Goal: Information Seeking & Learning: Check status

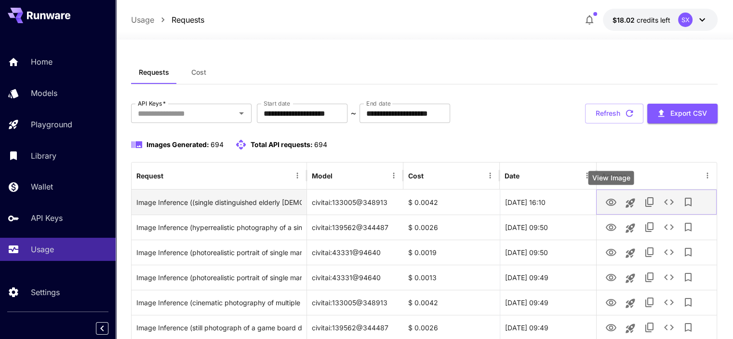
click at [611, 201] on icon "View Image" at bounding box center [611, 203] width 12 height 12
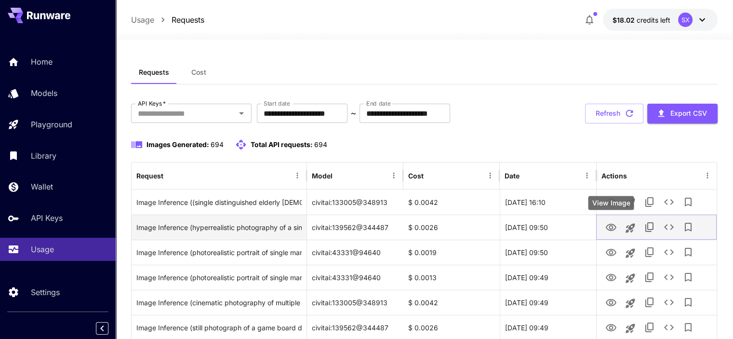
click at [605, 225] on icon "View Image" at bounding box center [611, 228] width 12 height 12
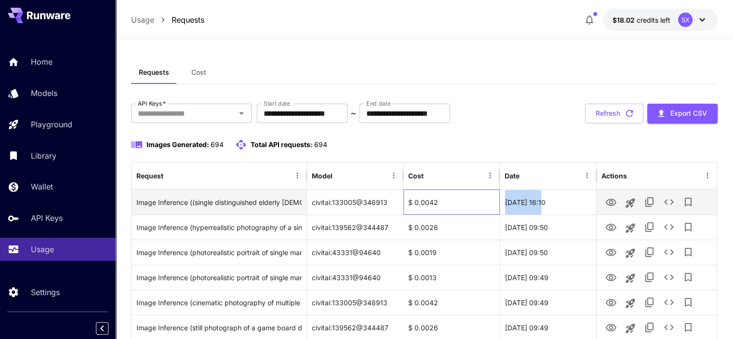
drag, startPoint x: 488, startPoint y: 202, endPoint x: 545, endPoint y: 202, distance: 57.8
click at [545, 202] on div "Image Inference ((single distinguished elderly [DEMOGRAPHIC_DATA] statesman:1.3…" at bounding box center [424, 201] width 585 height 25
click at [561, 202] on div "[DATE] 16:10" at bounding box center [548, 201] width 96 height 25
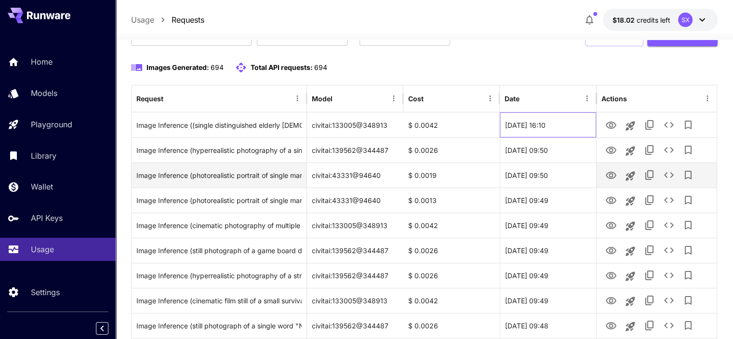
scroll to position [96, 0]
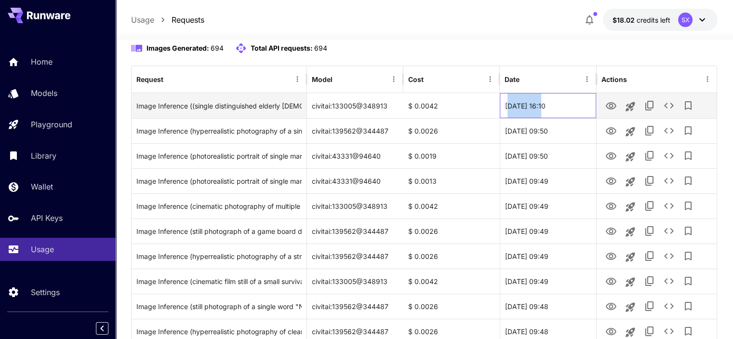
drag, startPoint x: 512, startPoint y: 106, endPoint x: 543, endPoint y: 104, distance: 31.4
click at [543, 104] on div "[DATE] 16:10" at bounding box center [548, 105] width 96 height 25
click at [503, 107] on div "[DATE] 16:10" at bounding box center [548, 105] width 96 height 25
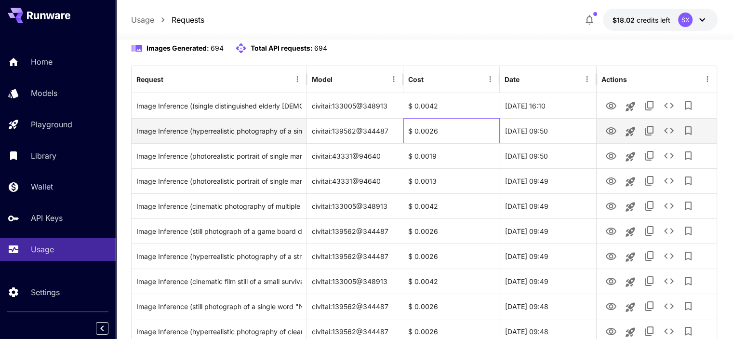
click at [451, 134] on div "$ 0.0026" at bounding box center [451, 130] width 96 height 25
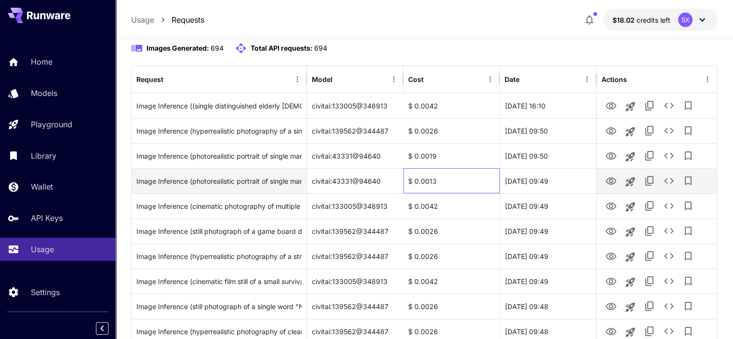
click at [441, 180] on div "$ 0.0013" at bounding box center [451, 180] width 96 height 25
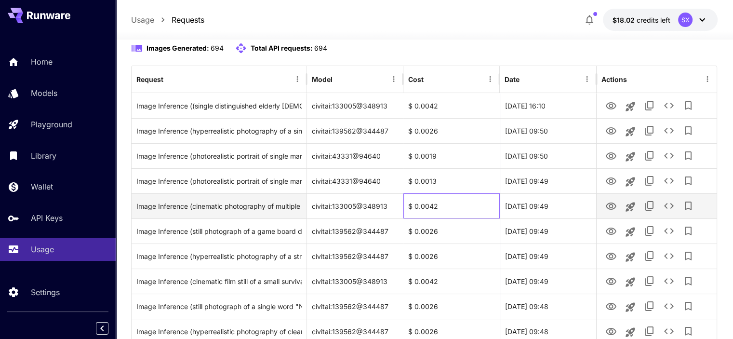
click at [441, 197] on div "$ 0.0042" at bounding box center [451, 205] width 96 height 25
click at [608, 210] on icon "View Image" at bounding box center [611, 206] width 12 height 12
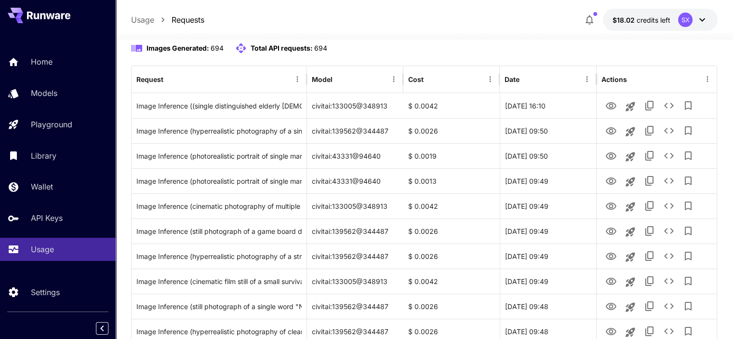
click at [371, 0] on div "Usage Requests $18.02 credits left SX" at bounding box center [424, 20] width 617 height 40
